Goal: Task Accomplishment & Management: Use online tool/utility

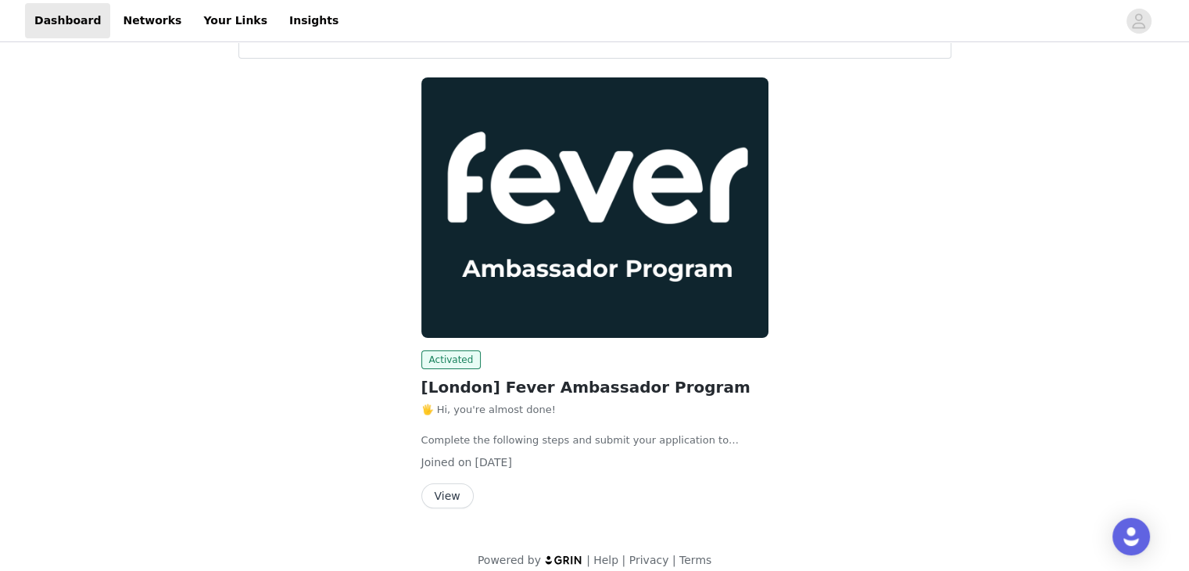
scroll to position [77, 0]
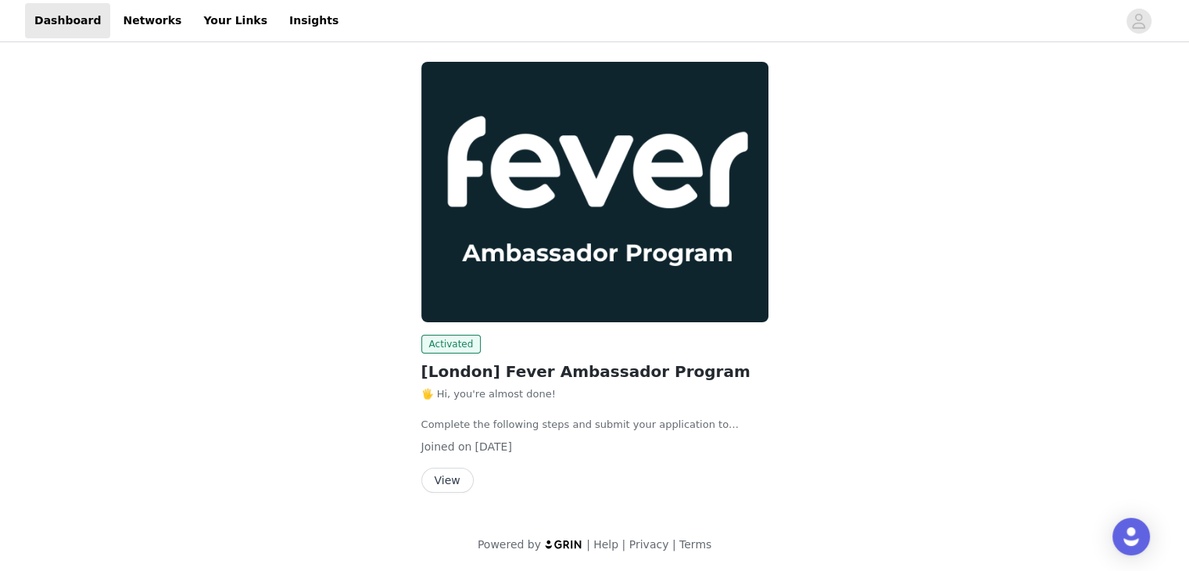
click at [438, 470] on button "View" at bounding box center [447, 479] width 52 height 25
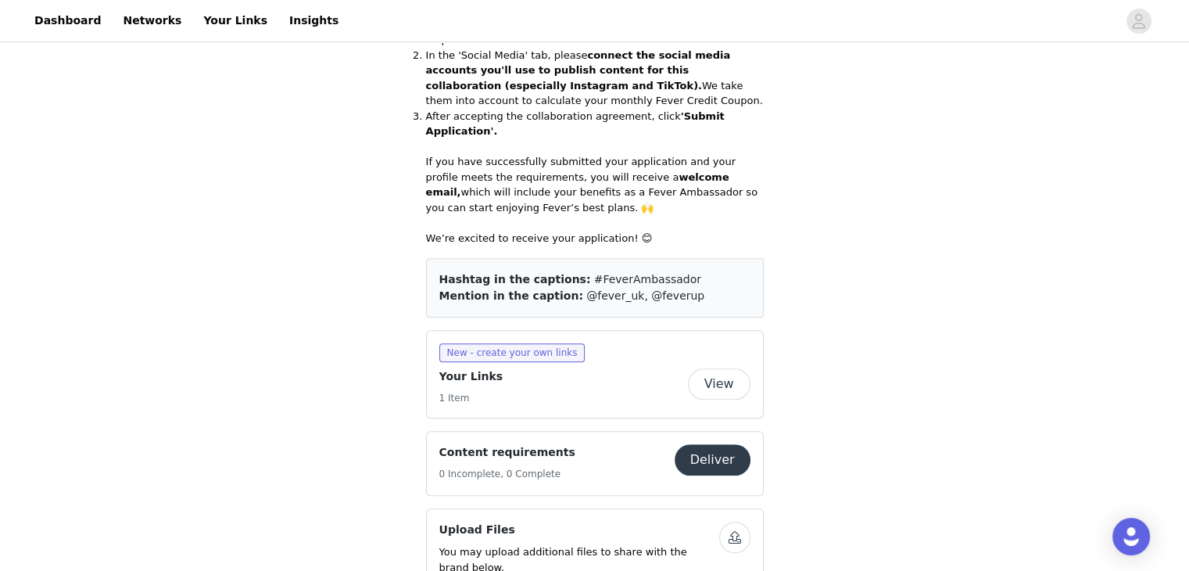
scroll to position [672, 0]
click at [715, 367] on button "View" at bounding box center [719, 382] width 63 height 31
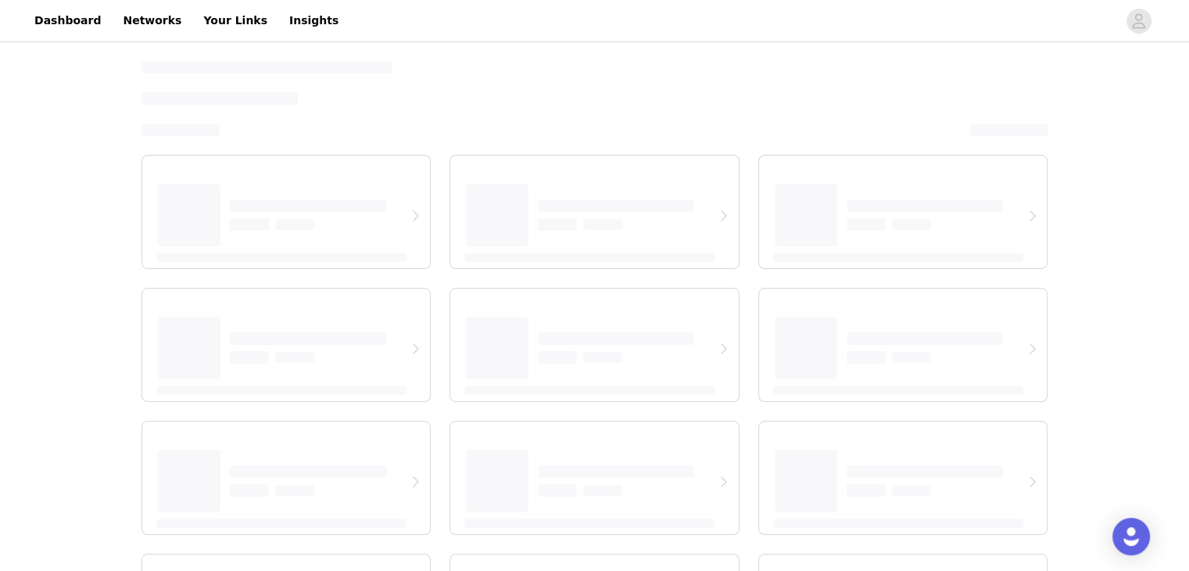
select select "12"
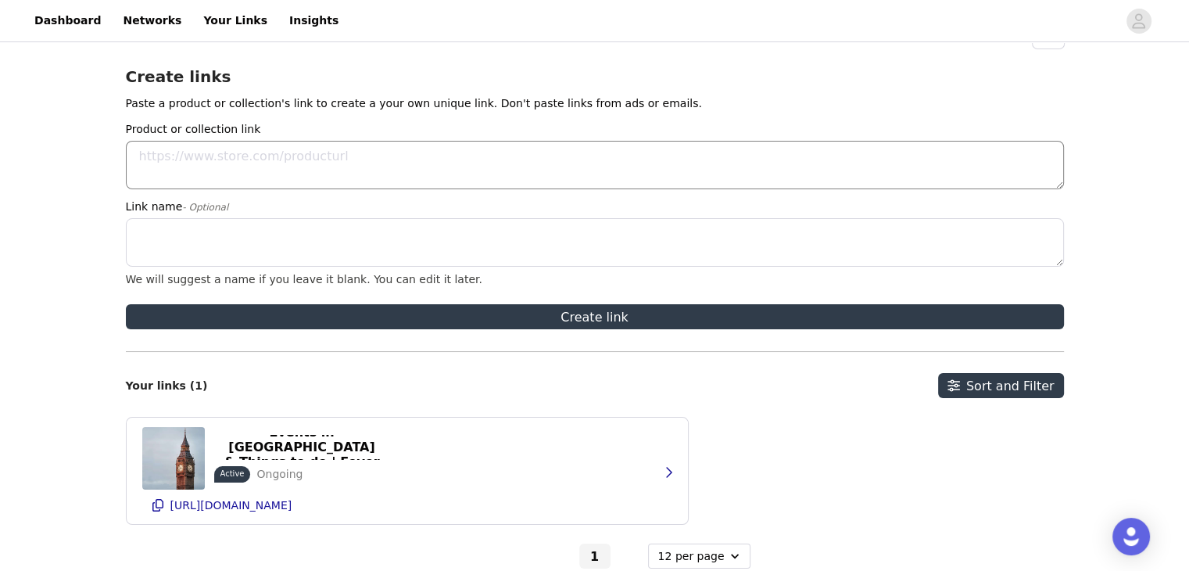
scroll to position [34, 0]
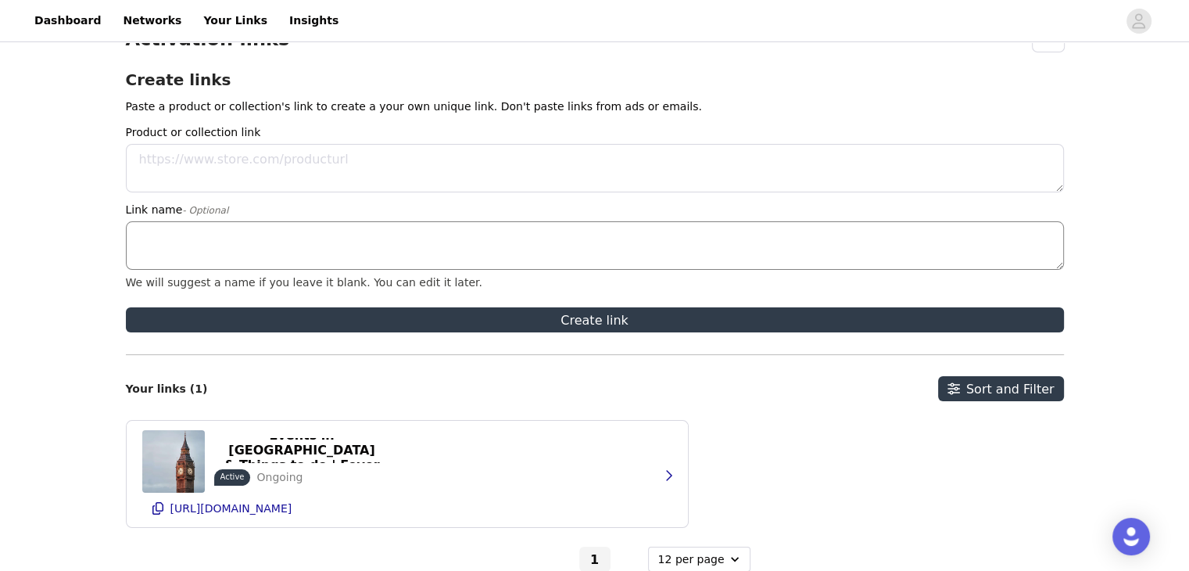
click at [203, 239] on textarea "Link name - Optional" at bounding box center [595, 245] width 938 height 48
click at [227, 177] on textarea "Product or collection link" at bounding box center [595, 168] width 938 height 48
paste textarea "[URL][DOMAIN_NAME]"
click at [377, 148] on textarea "[URL][DOMAIN_NAME]" at bounding box center [595, 168] width 938 height 48
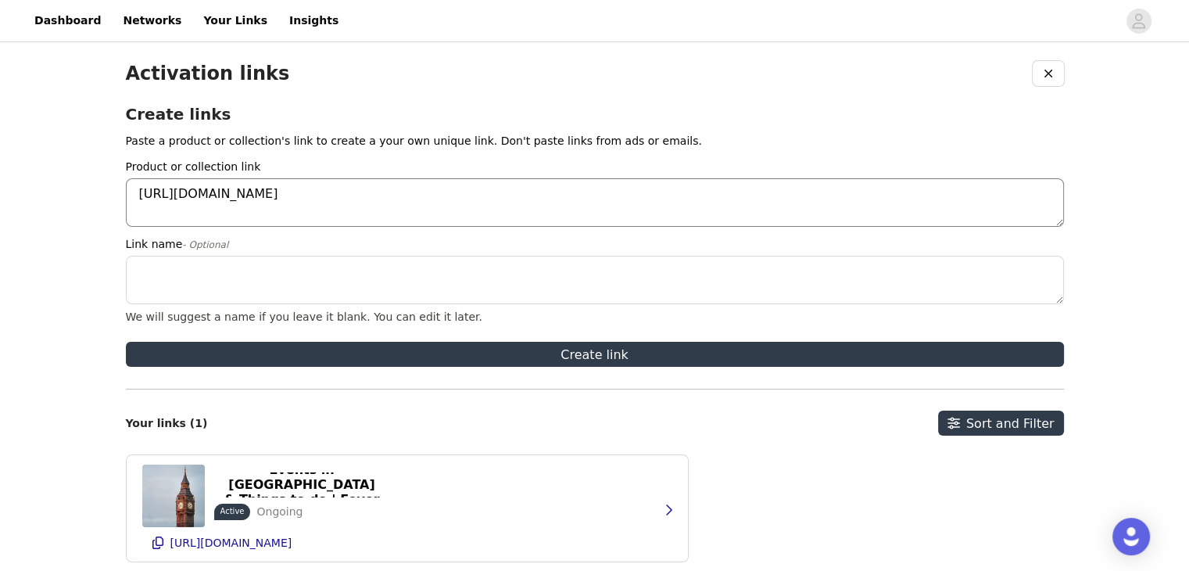
scroll to position [2, 0]
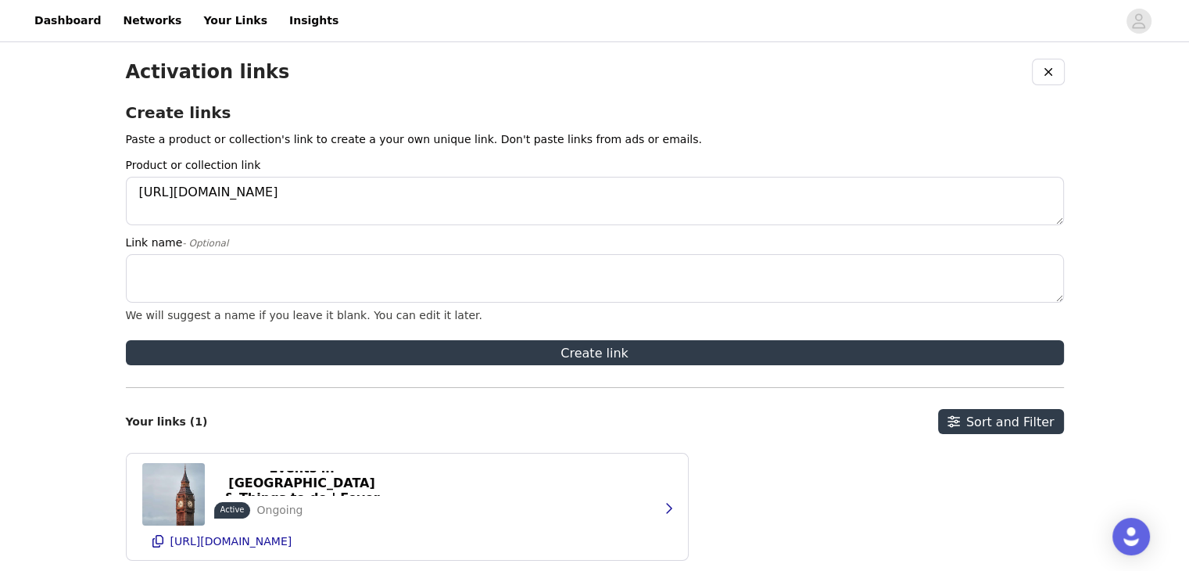
type textarea "[URL][DOMAIN_NAME]"
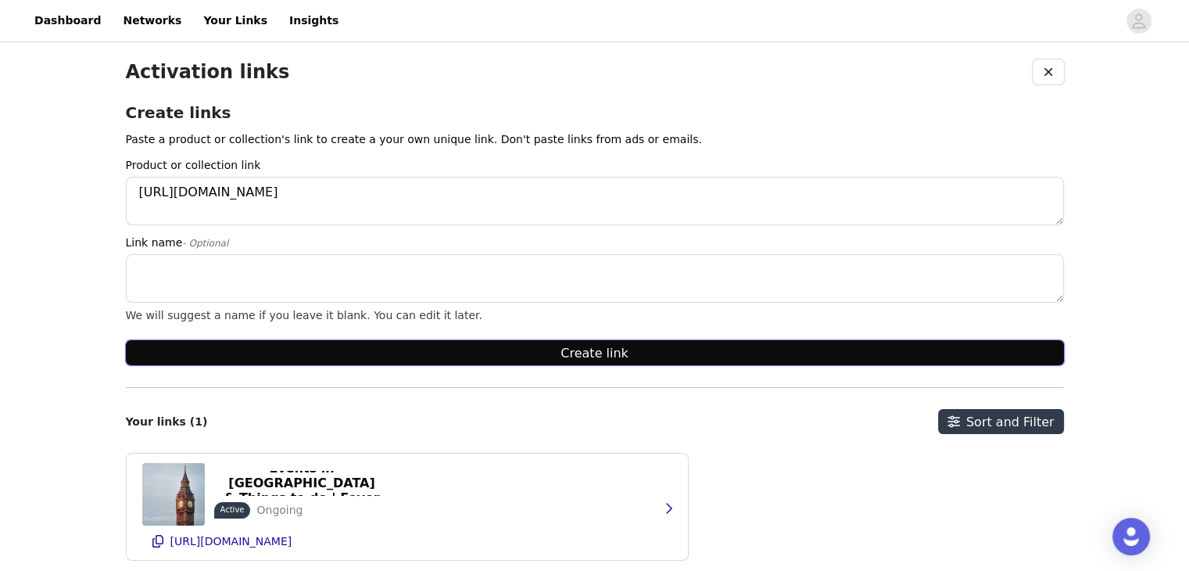
click at [510, 359] on button "Create link" at bounding box center [595, 352] width 938 height 25
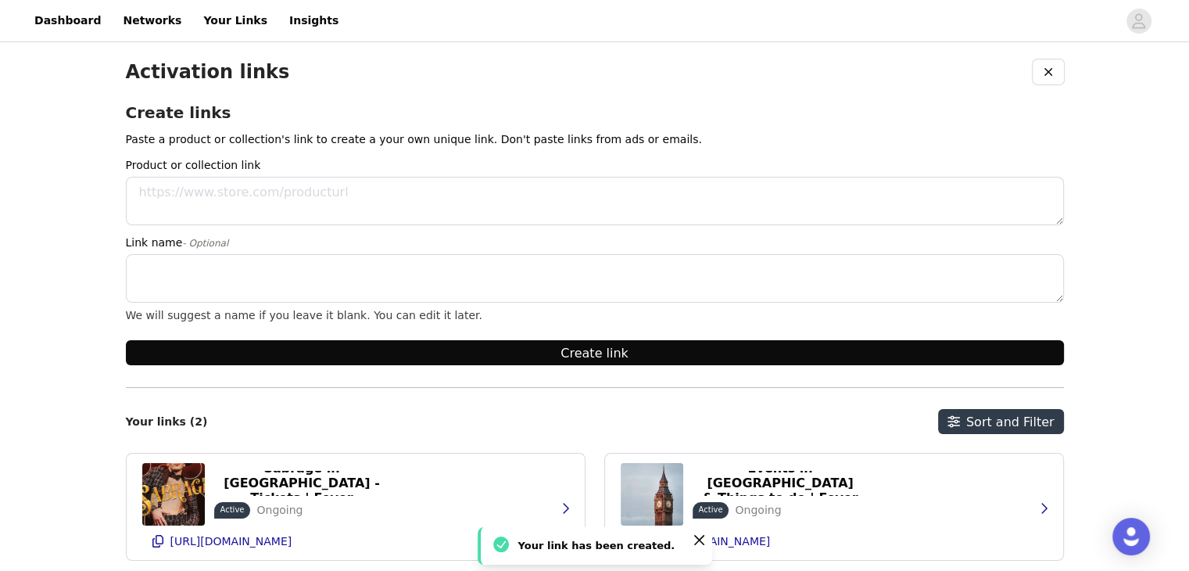
scroll to position [96, 0]
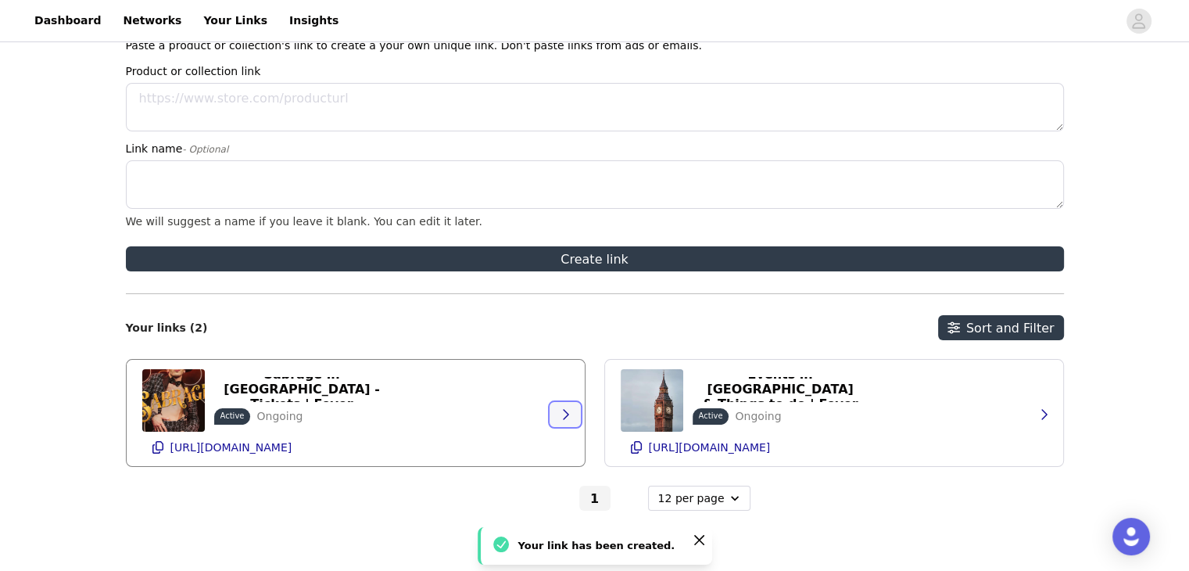
click at [568, 418] on icon "button" at bounding box center [565, 414] width 13 height 13
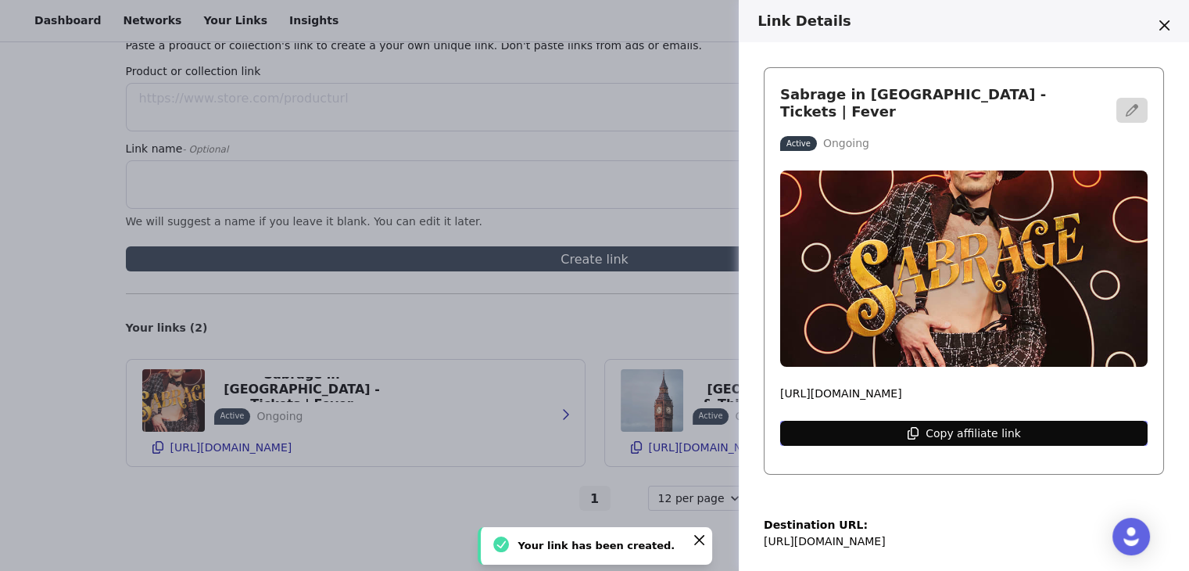
click at [957, 427] on p "Copy affiliate link" at bounding box center [973, 433] width 95 height 13
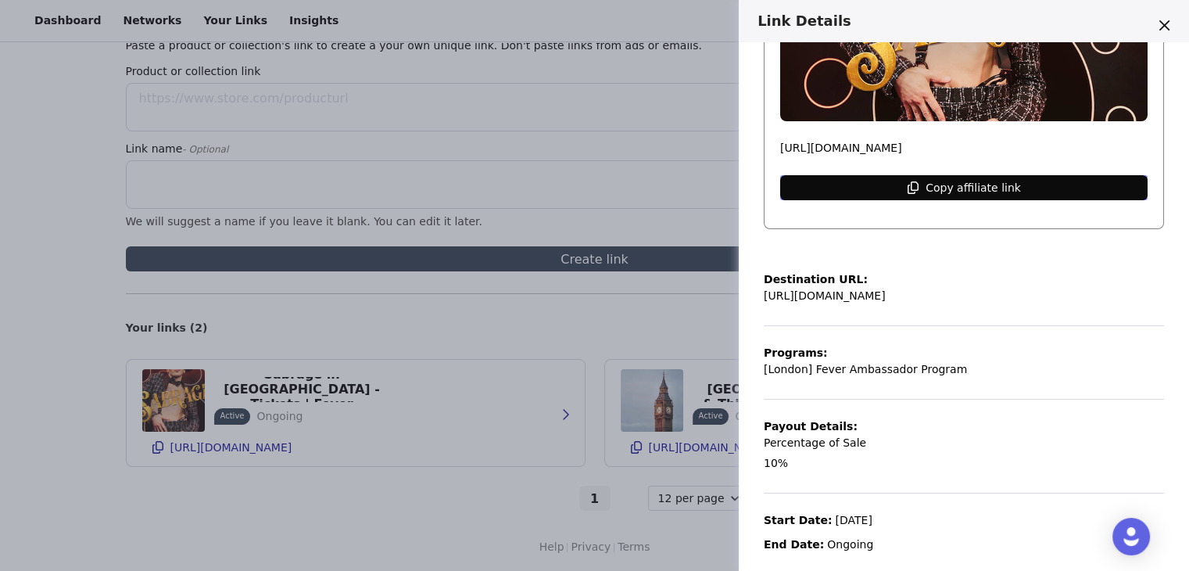
scroll to position [0, 0]
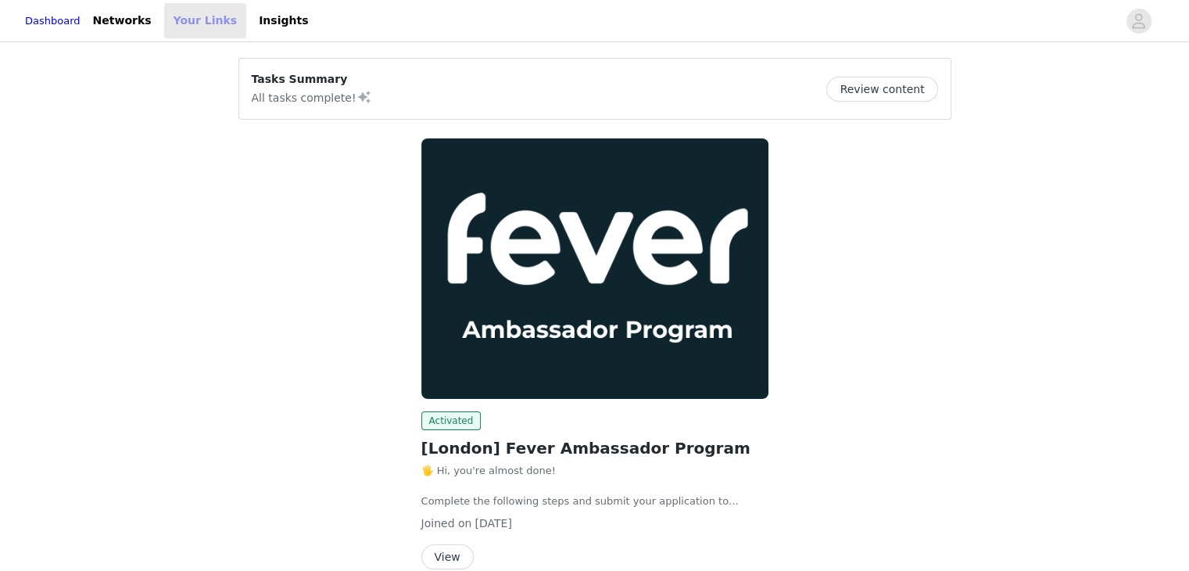
click at [210, 34] on link "Your Links" at bounding box center [205, 20] width 83 height 35
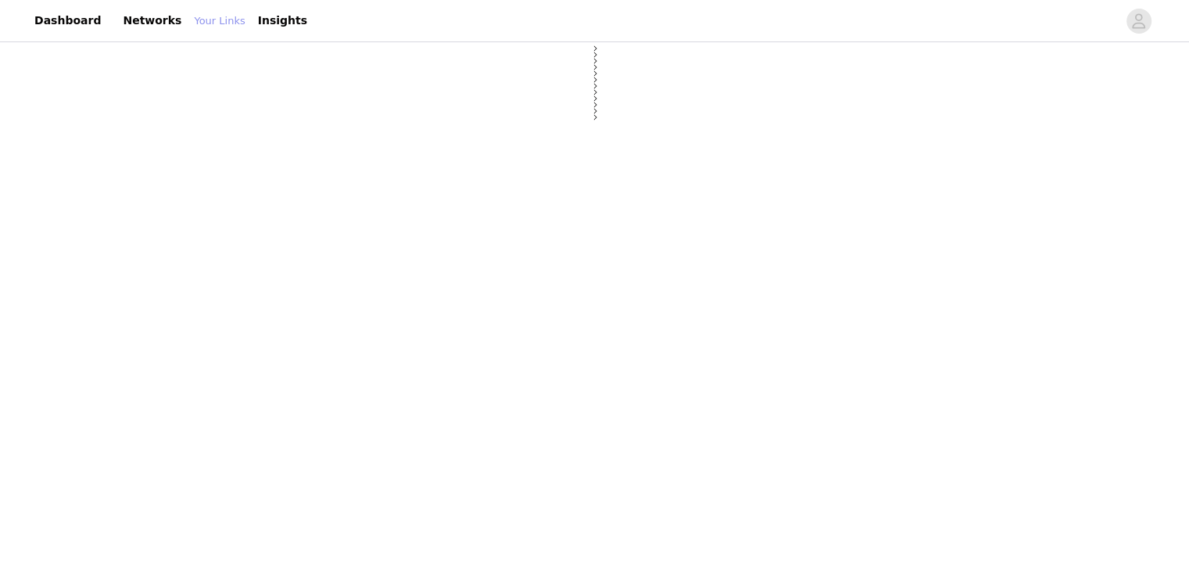
select select "12"
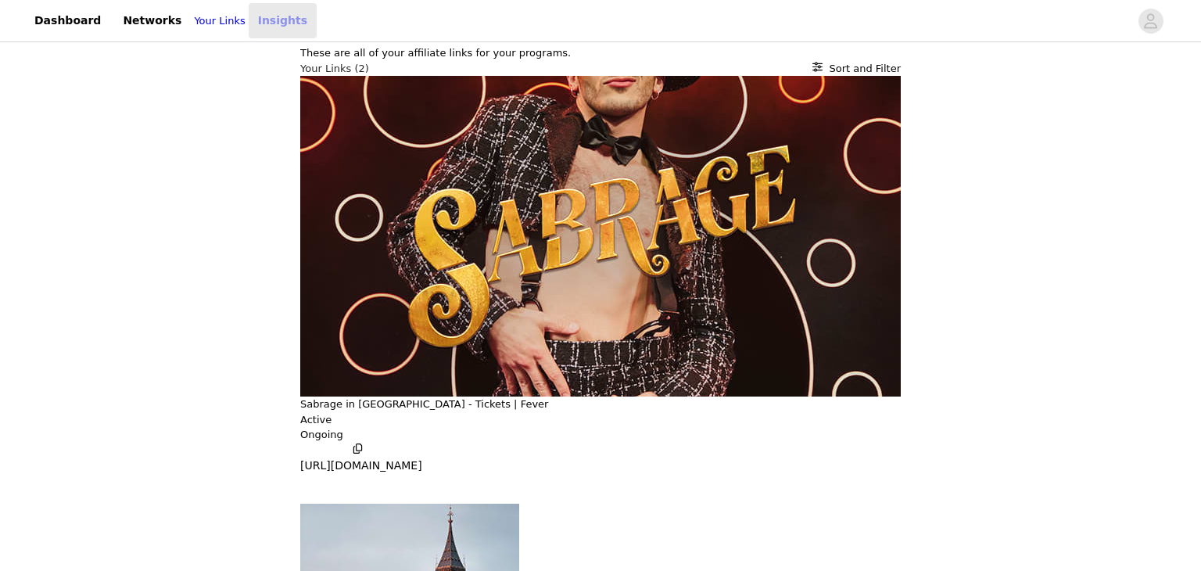
click at [291, 20] on link "Insights" at bounding box center [283, 20] width 68 height 35
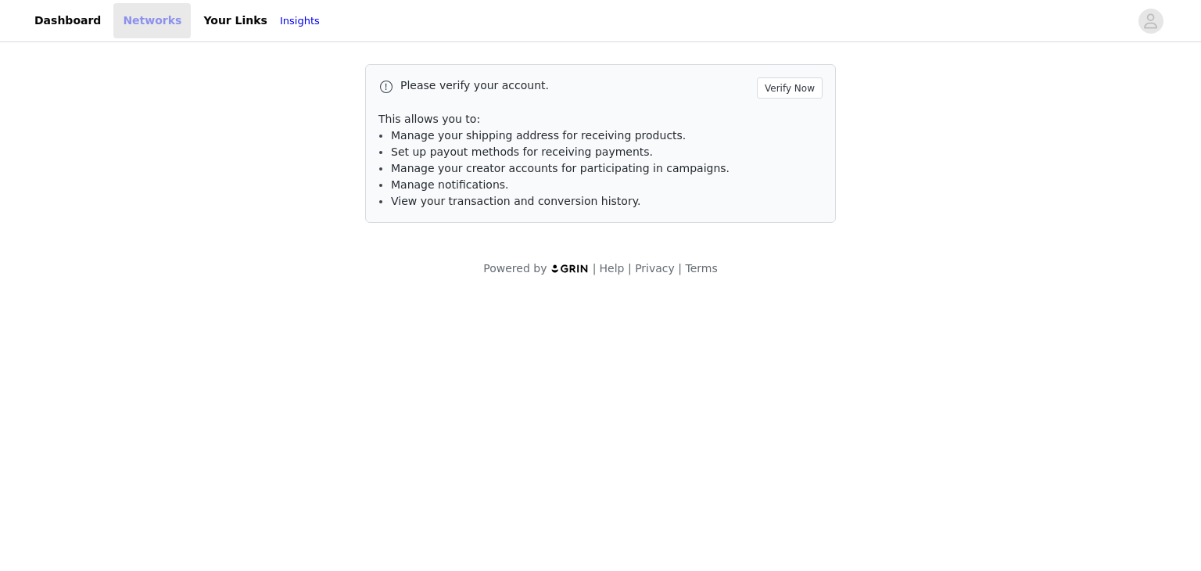
click at [120, 9] on link "Networks" at bounding box center [151, 20] width 77 height 35
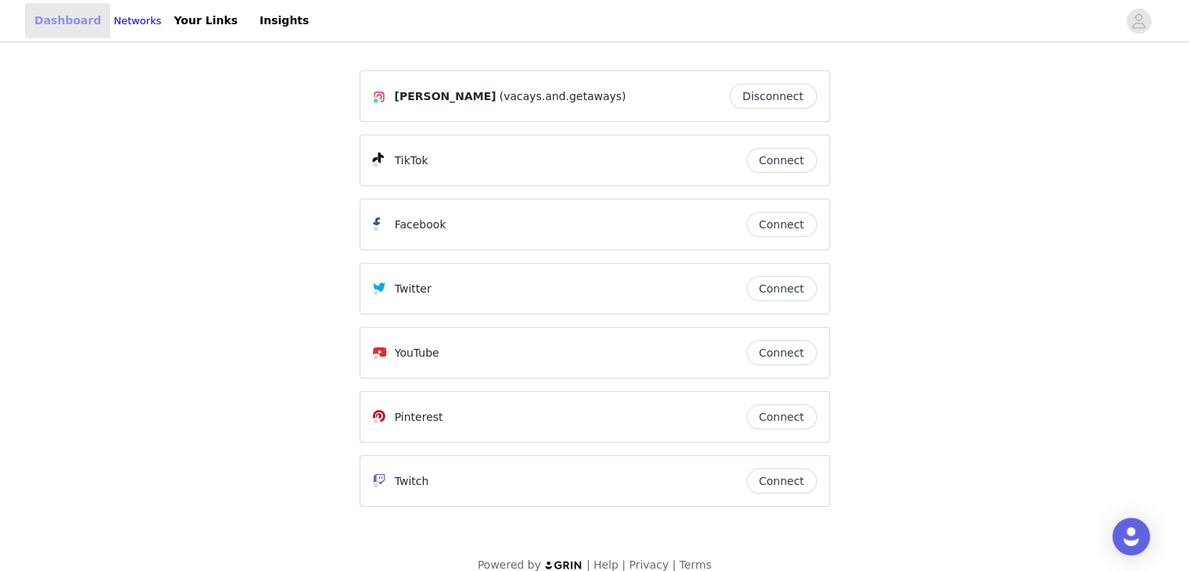
click at [51, 14] on link "Dashboard" at bounding box center [67, 20] width 85 height 35
